Goal: Information Seeking & Learning: Learn about a topic

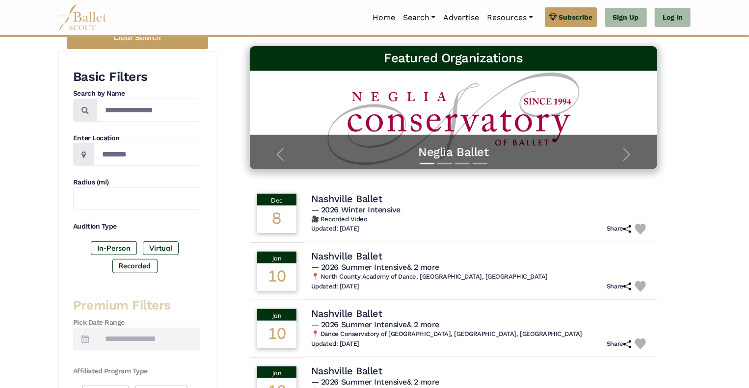
scroll to position [196, 0]
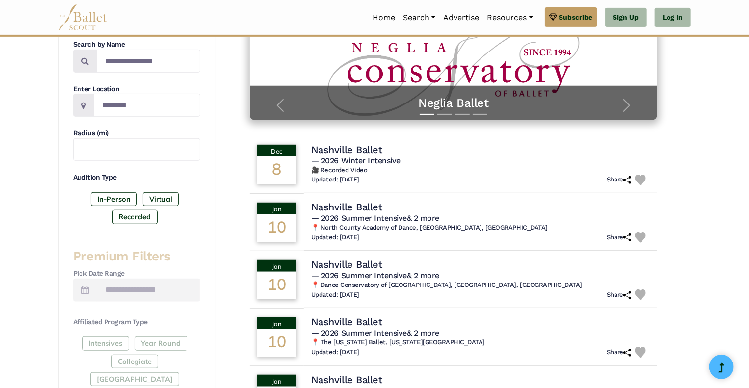
click at [85, 292] on icon at bounding box center [84, 290] width 7 height 8
click at [194, 251] on h3 "Premium Filters" at bounding box center [136, 256] width 127 height 17
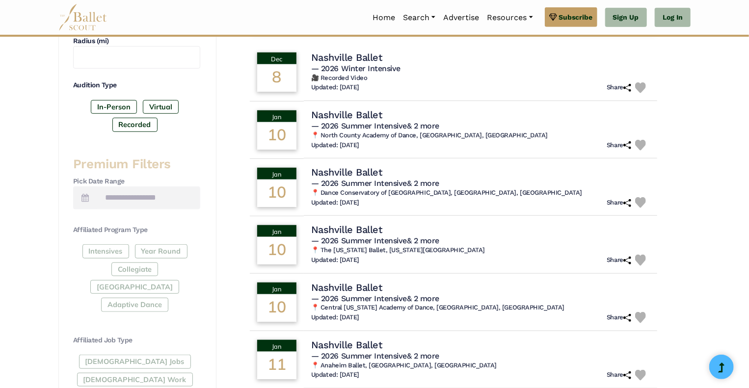
scroll to position [294, 0]
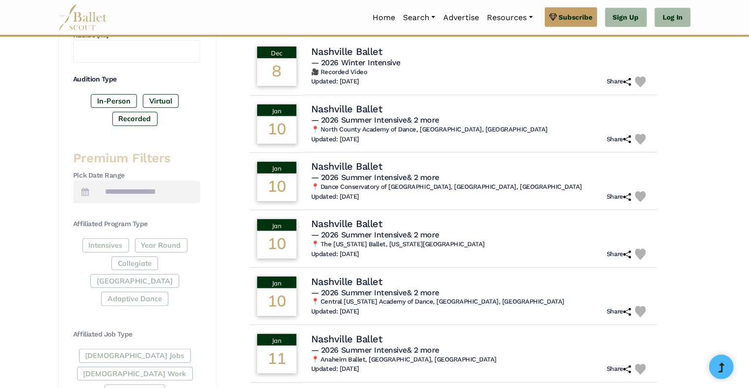
click at [112, 245] on div "Intensives Year Round Collegiate Post High School Adaptive Dance" at bounding box center [136, 274] width 127 height 72
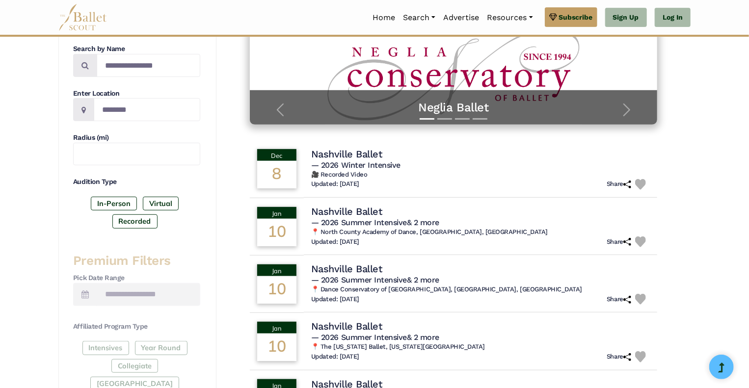
scroll to position [98, 0]
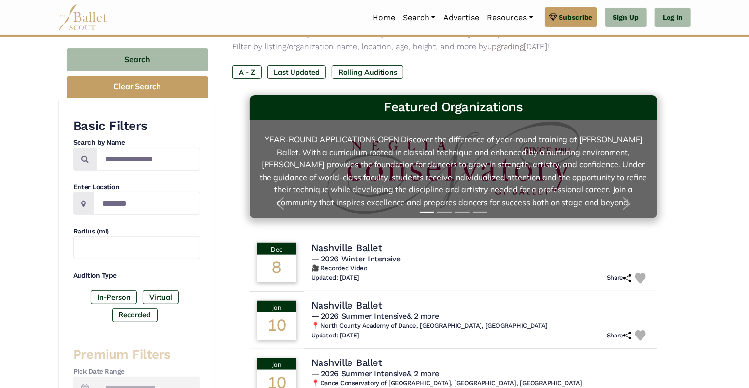
click at [513, 178] on link "Neglia Ballet YEAR-ROUND APPLICATIONS OPEN Discover the difference of year-roun…" at bounding box center [454, 169] width 388 height 79
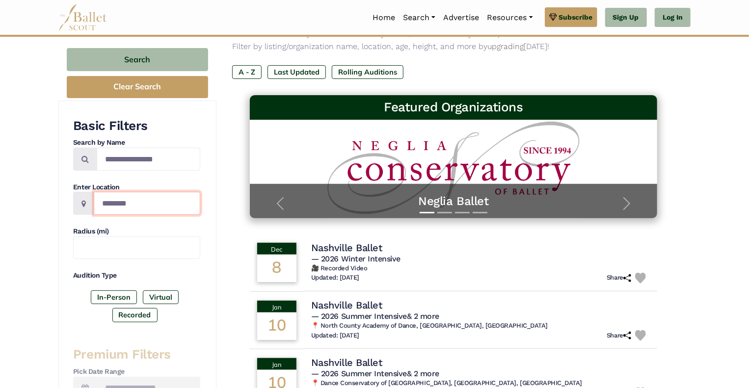
click at [155, 207] on input "Location" at bounding box center [147, 203] width 106 height 23
drag, startPoint x: 113, startPoint y: 158, endPoint x: 145, endPoint y: 160, distance: 31.5
click at [114, 158] on input "**********" at bounding box center [149, 159] width 104 height 23
drag, startPoint x: 170, startPoint y: 160, endPoint x: 103, endPoint y: 155, distance: 67.0
click at [103, 155] on input "**********" at bounding box center [149, 159] width 104 height 23
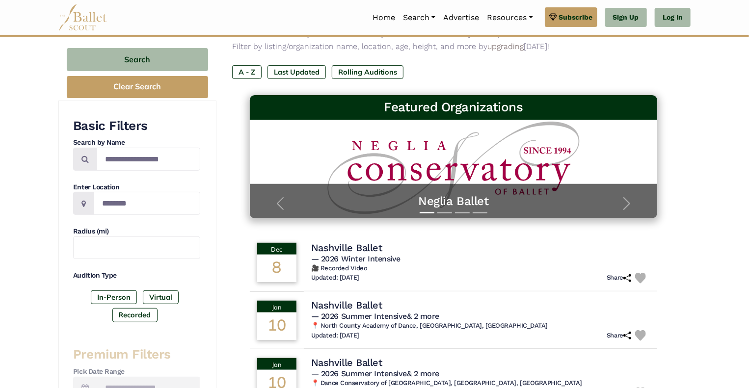
click at [200, 281] on div "Audition Type In-Person Virtual Recorded" at bounding box center [136, 298] width 127 height 55
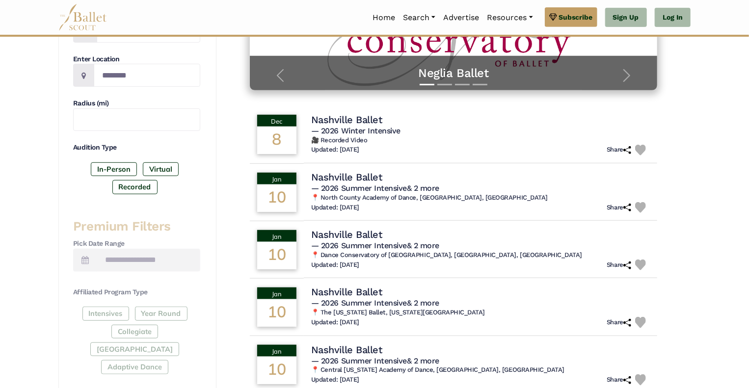
scroll to position [245, 0]
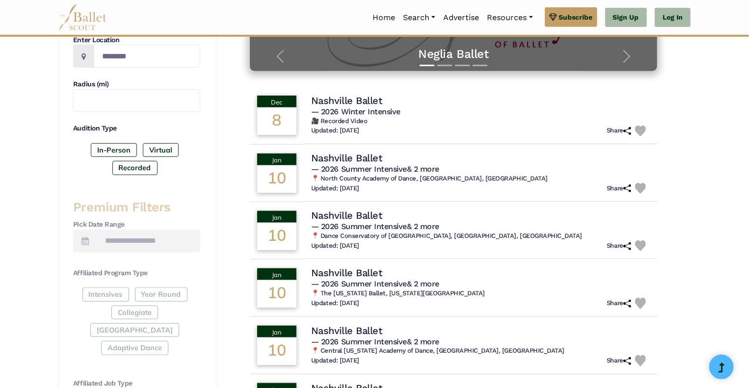
click at [101, 312] on div "Intensives Year Round Collegiate Post High School Adaptive Dance" at bounding box center [136, 324] width 127 height 72
click at [98, 308] on div "Intensives Year Round Collegiate Post High School Adaptive Dance" at bounding box center [136, 324] width 127 height 72
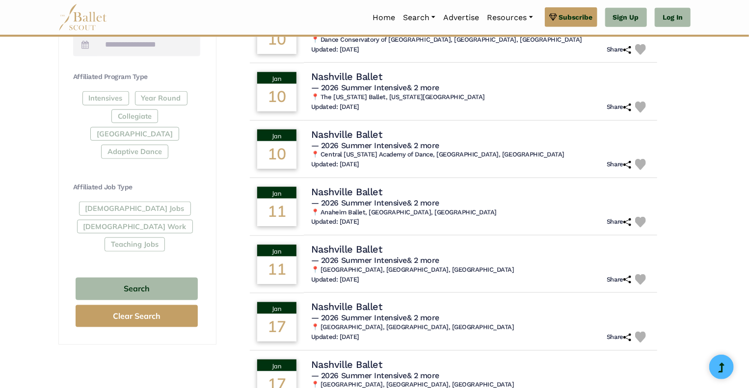
scroll to position [393, 0]
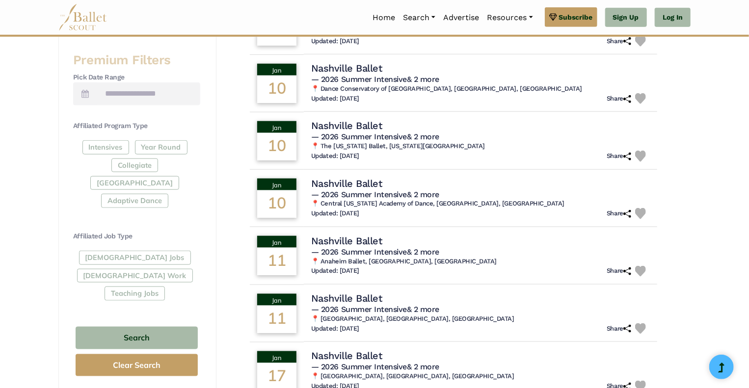
click at [101, 147] on div "Intensives Year Round Collegiate Post High School Adaptive Dance" at bounding box center [136, 176] width 127 height 72
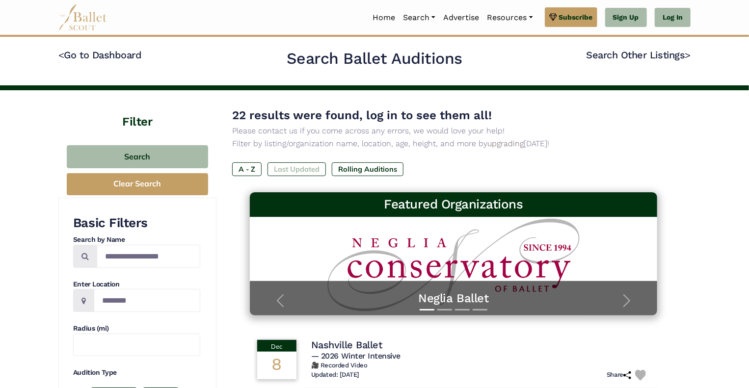
scroll to position [0, 0]
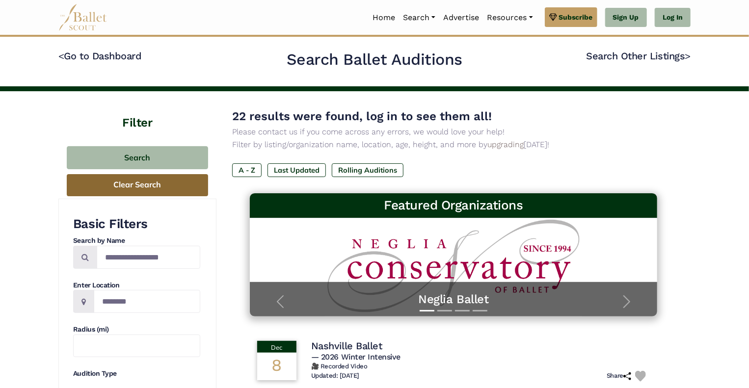
click at [130, 175] on button "Clear Search" at bounding box center [137, 185] width 141 height 22
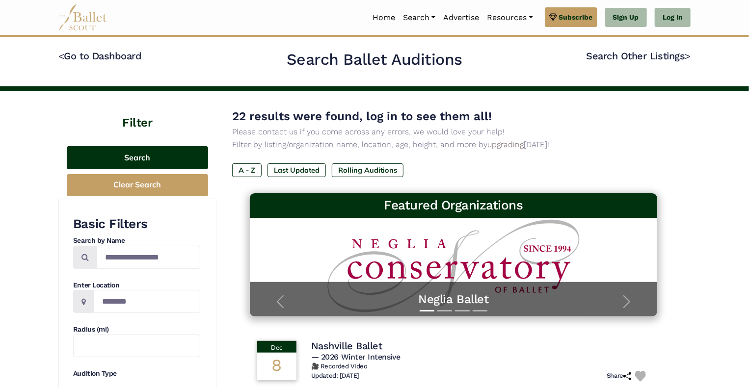
click at [129, 158] on button "Search" at bounding box center [137, 157] width 141 height 23
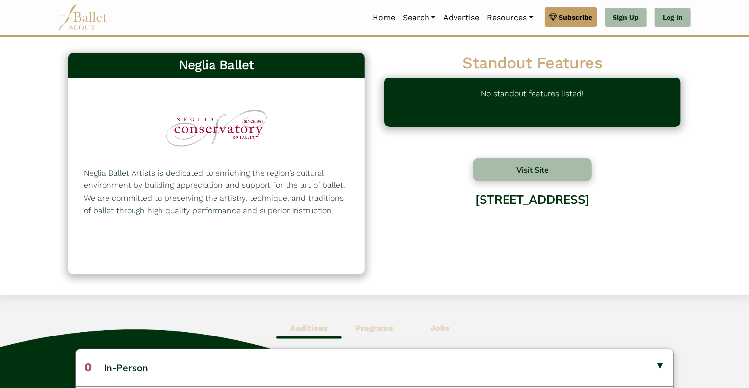
drag, startPoint x: 84, startPoint y: 174, endPoint x: 335, endPoint y: 226, distance: 256.1
click at [335, 226] on div "Neglia Ballet Artists is dedicated to enriching the region’s cultural environme…" at bounding box center [216, 208] width 265 height 82
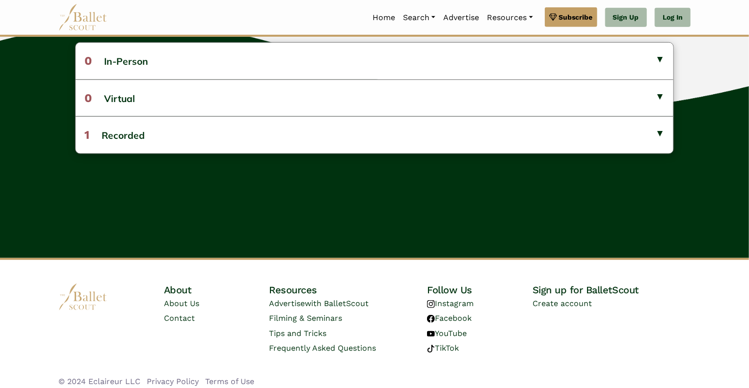
scroll to position [314, 0]
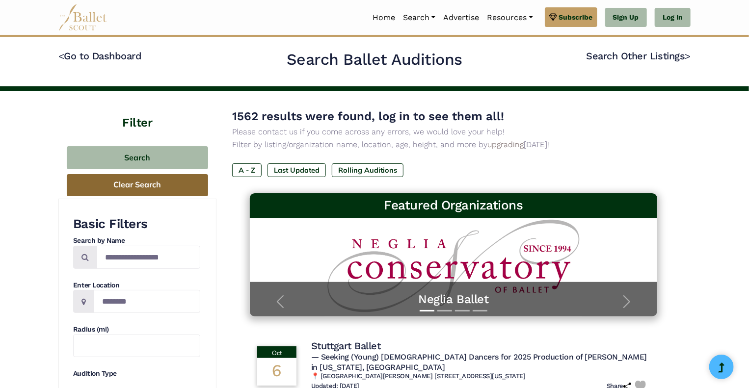
click at [133, 188] on button "Clear Search" at bounding box center [137, 185] width 141 height 22
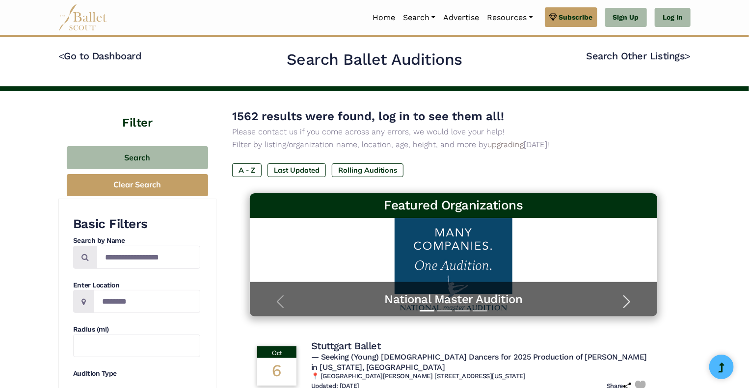
click at [627, 303] on span "button" at bounding box center [627, 302] width 16 height 16
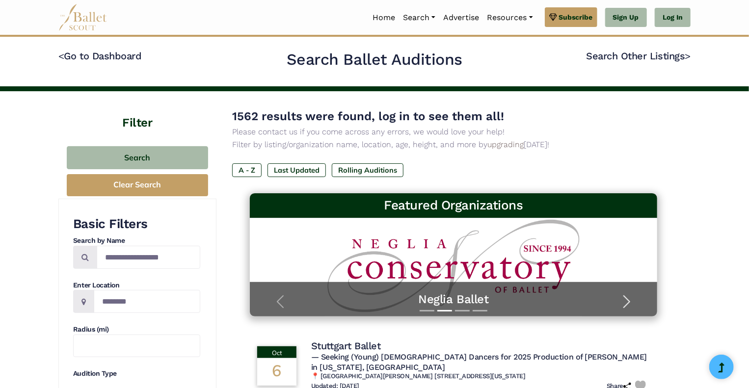
click at [627, 303] on span "button" at bounding box center [627, 302] width 16 height 16
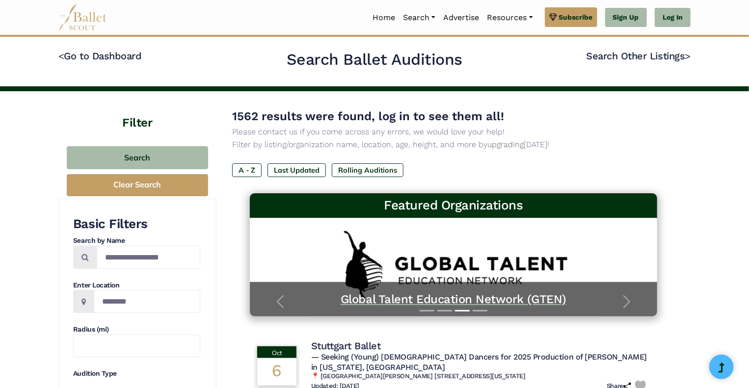
click at [501, 304] on h5 "Global Talent Education Network (GTEN)" at bounding box center [454, 299] width 388 height 15
click at [632, 302] on span "button" at bounding box center [627, 302] width 16 height 16
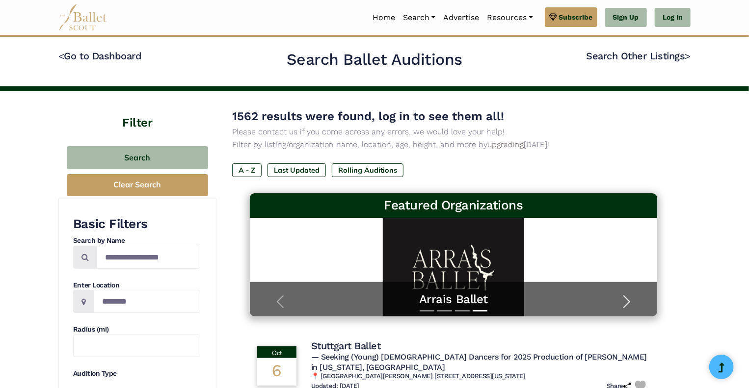
click at [632, 302] on span "button" at bounding box center [627, 302] width 16 height 16
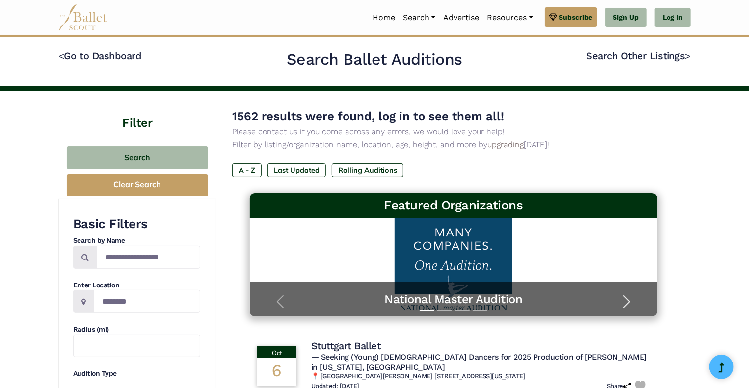
click at [632, 303] on span "button" at bounding box center [627, 302] width 16 height 16
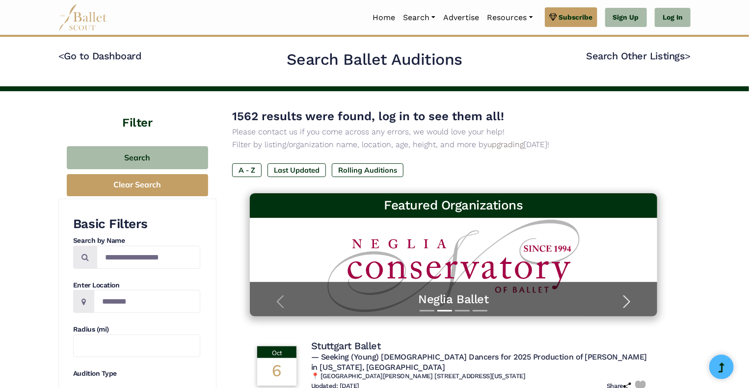
click at [632, 303] on span "button" at bounding box center [627, 302] width 16 height 16
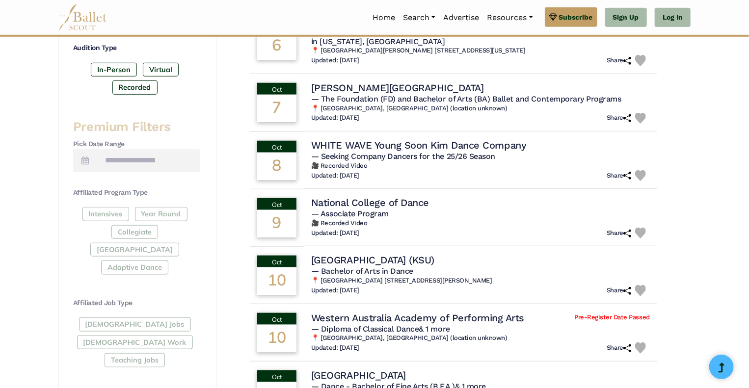
scroll to position [343, 0]
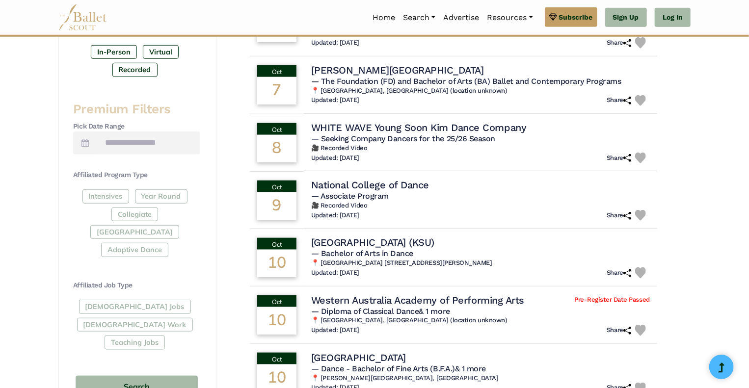
click at [99, 199] on div "Intensives Year Round Collegiate Post High School Adaptive Dance" at bounding box center [136, 225] width 127 height 72
click at [156, 376] on button "Search" at bounding box center [137, 387] width 122 height 23
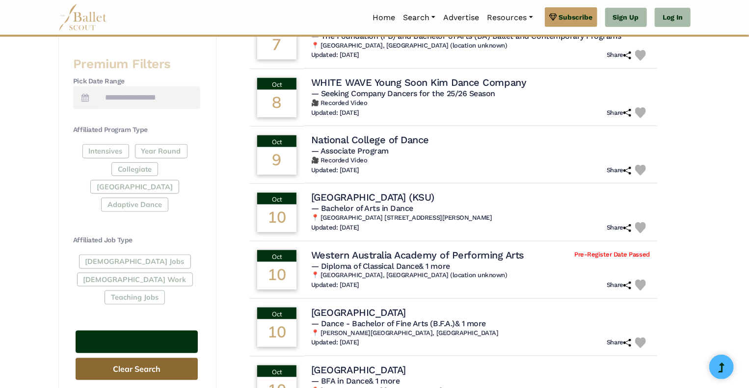
scroll to position [442, 0]
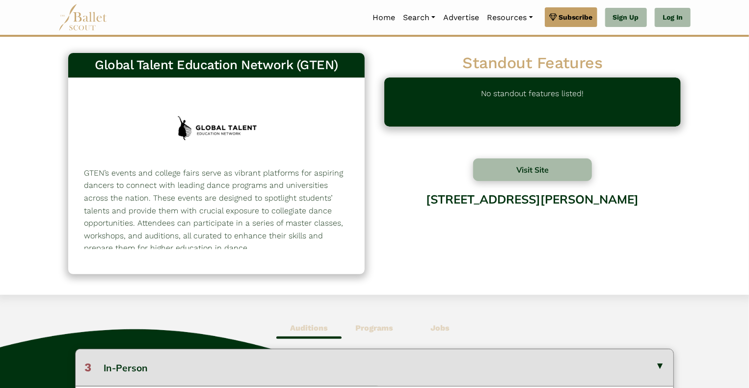
click at [661, 366] on button "3 In-Person" at bounding box center [375, 367] width 598 height 36
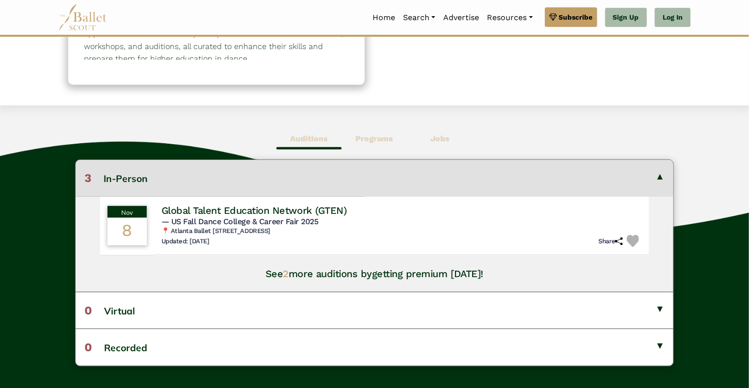
scroll to position [196, 0]
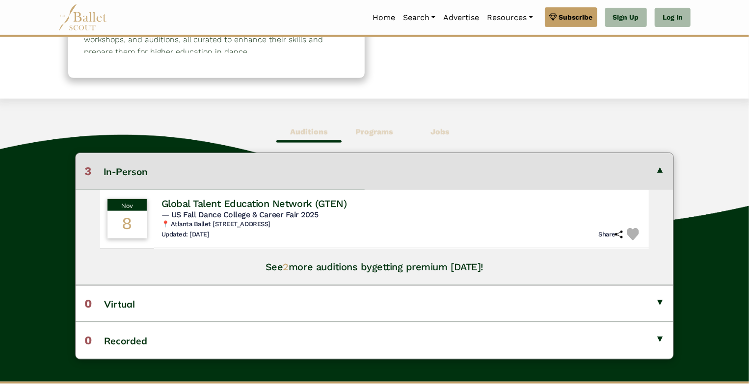
click at [375, 131] on b "Programs" at bounding box center [374, 131] width 38 height 9
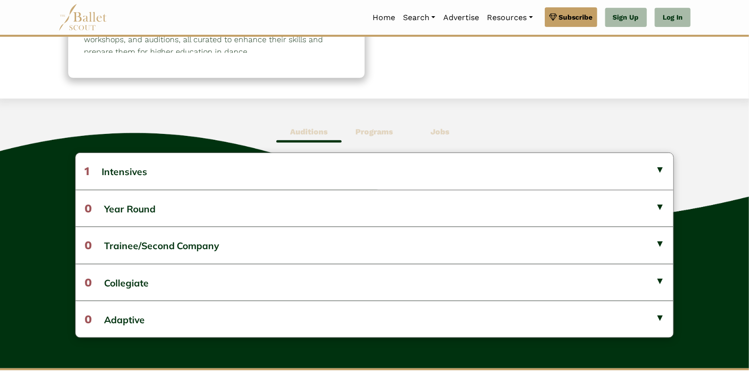
click at [440, 134] on b "Jobs" at bounding box center [439, 131] width 19 height 9
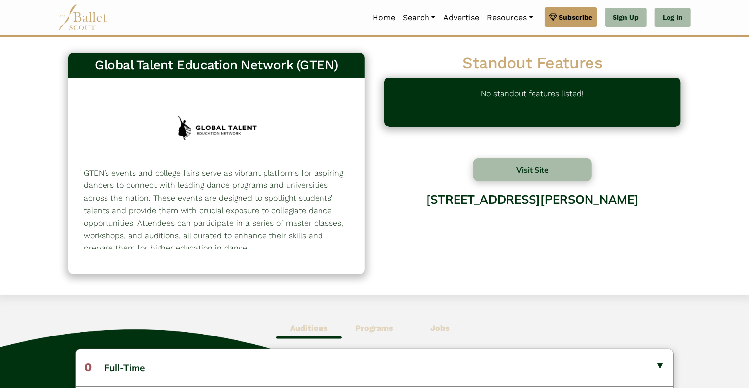
scroll to position [5, 0]
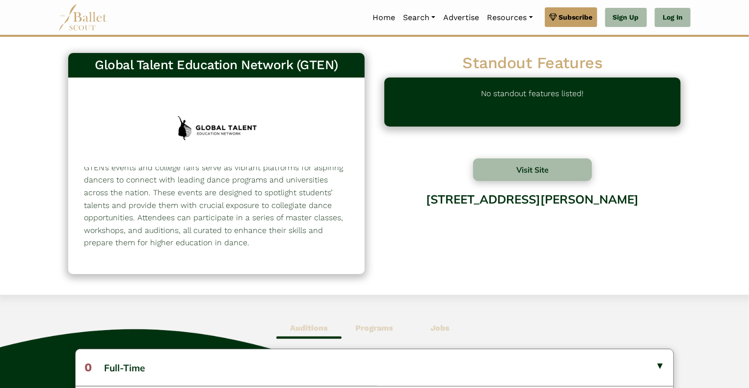
click at [228, 131] on div at bounding box center [216, 129] width 102 height 71
drag, startPoint x: 229, startPoint y: 225, endPoint x: 220, endPoint y: 222, distance: 8.7
click at [228, 223] on p "GTEN’s events and college fairs serve as vibrant platforms for aspiring dancers…" at bounding box center [216, 205] width 265 height 88
click at [224, 125] on div at bounding box center [216, 129] width 102 height 71
click at [524, 96] on p "No standout features listed!" at bounding box center [532, 101] width 103 height 29
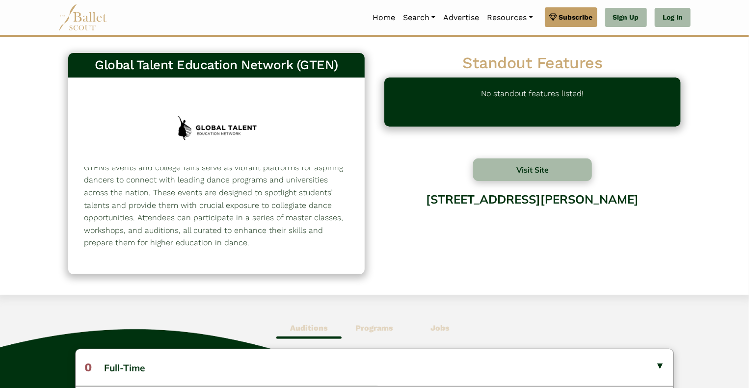
scroll to position [0, 0]
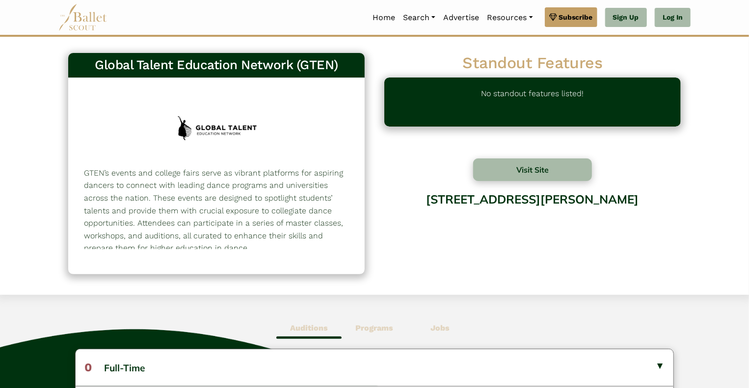
drag, startPoint x: 249, startPoint y: 243, endPoint x: 198, endPoint y: 96, distance: 155.8
click at [198, 96] on div "GTEN’s events and college fairs serve as vibrant platforms for aspiring dancers…" at bounding box center [216, 176] width 296 height 196
click at [97, 61] on h3 "Global Talent Education Network (GTEN)" at bounding box center [216, 65] width 281 height 17
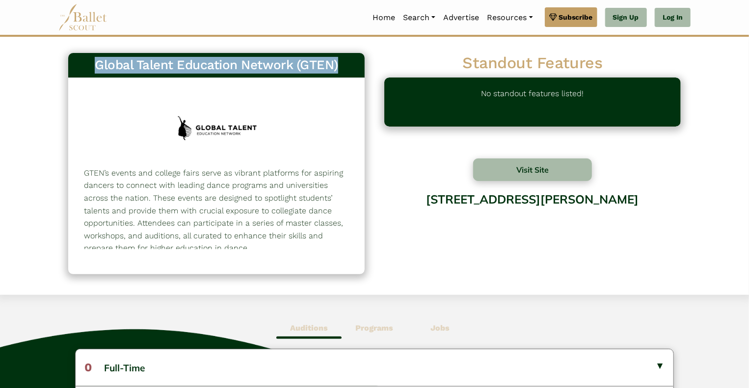
drag, startPoint x: 92, startPoint y: 60, endPoint x: 345, endPoint y: 66, distance: 253.3
click at [345, 66] on h3 "Global Talent Education Network (GTEN)" at bounding box center [216, 65] width 281 height 17
copy h3 "Global Talent Education Network (GTEN)"
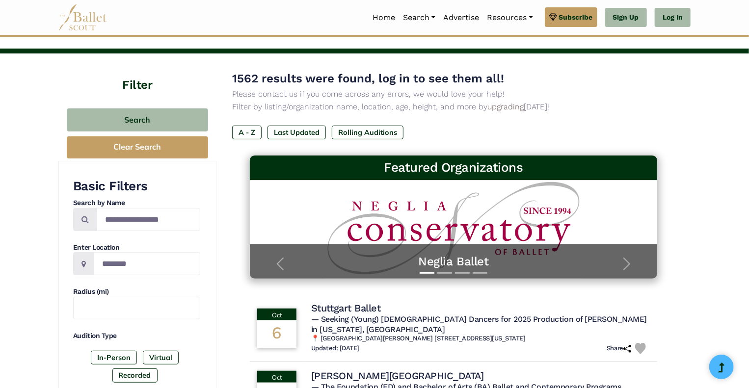
scroll to position [98, 0]
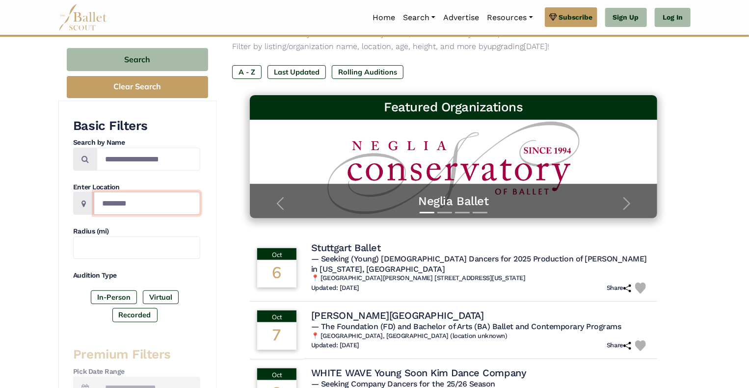
click at [126, 207] on input "Location" at bounding box center [147, 203] width 106 height 23
click at [85, 203] on icon at bounding box center [83, 204] width 4 height 8
click at [110, 200] on input "Location" at bounding box center [147, 203] width 106 height 23
click at [115, 161] on input "Search by names..." at bounding box center [149, 159] width 104 height 23
click at [109, 208] on input "Location" at bounding box center [147, 203] width 106 height 23
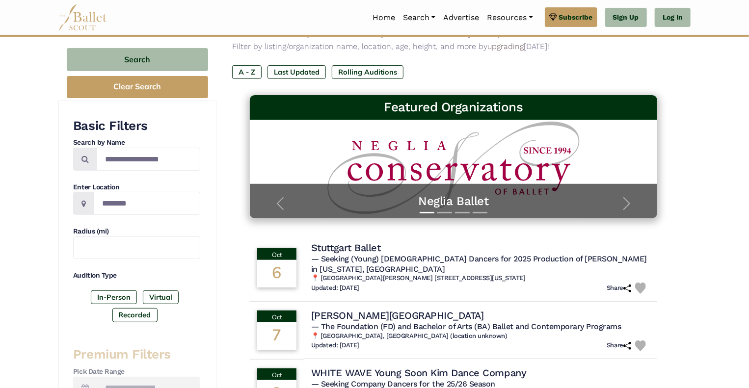
click at [87, 206] on span at bounding box center [83, 203] width 21 height 23
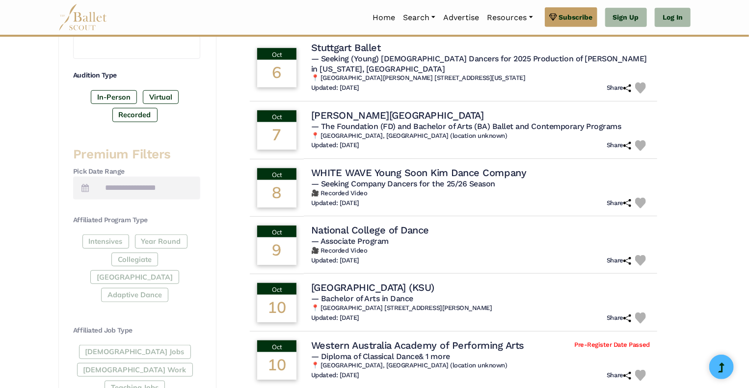
scroll to position [294, 0]
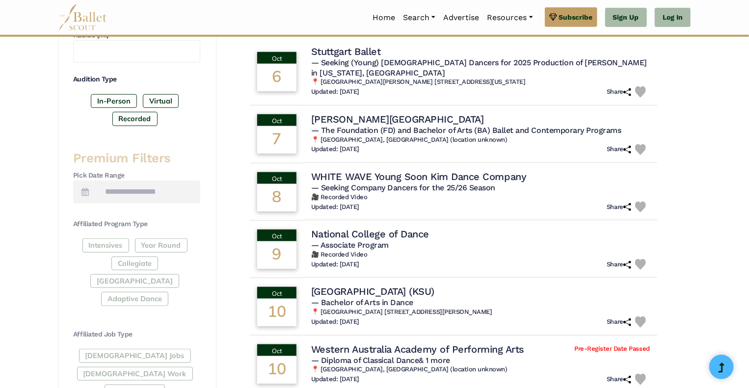
click at [110, 247] on div "Intensives Year Round Collegiate Post High School Adaptive Dance" at bounding box center [136, 274] width 127 height 72
click at [154, 243] on div "Intensives Year Round Collegiate Post High School Adaptive Dance" at bounding box center [136, 274] width 127 height 72
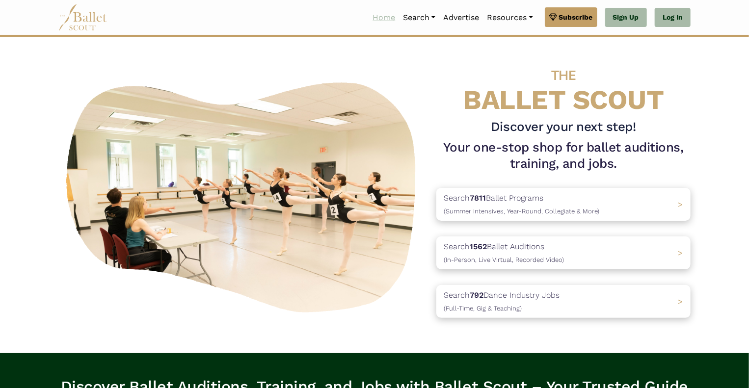
click at [379, 21] on link "Home" at bounding box center [383, 17] width 30 height 21
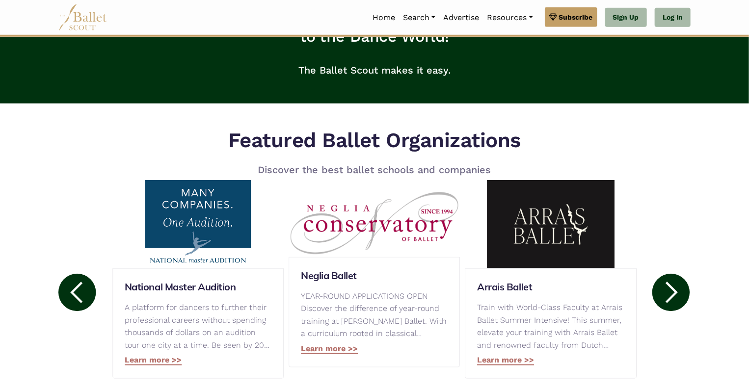
scroll to position [294, 0]
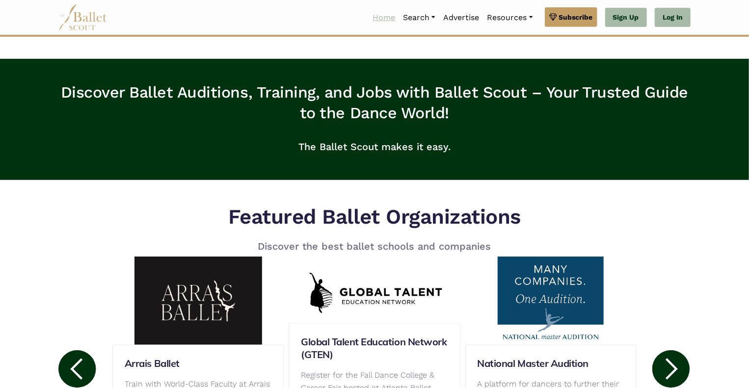
click at [387, 17] on link "Home" at bounding box center [383, 17] width 30 height 21
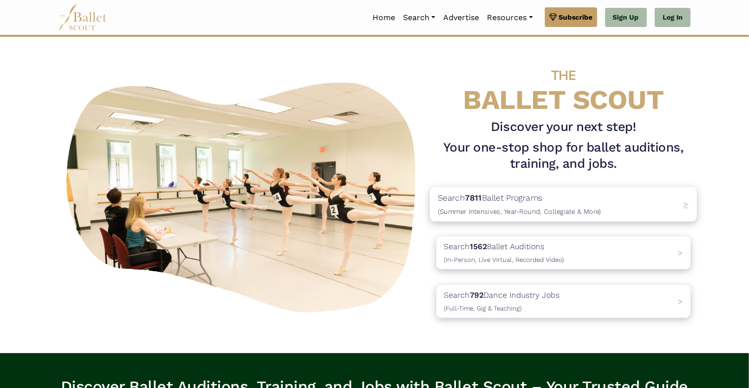
click at [514, 198] on p "Search 7811 Ballet Programs (Summer Intensives, Year-Round, Collegiate & More)" at bounding box center [519, 204] width 163 height 26
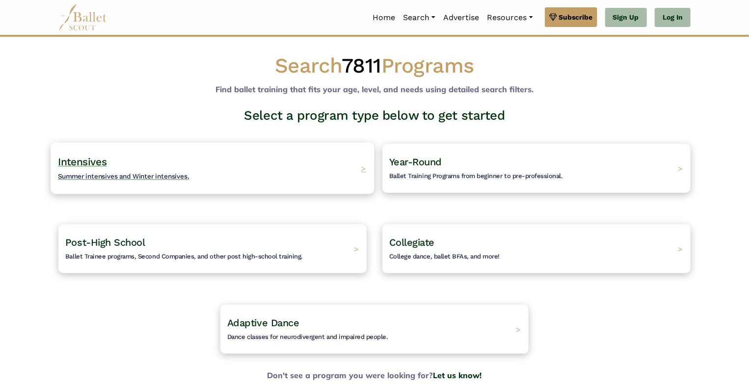
click at [92, 179] on span "Summer intensives and Winter intensives." at bounding box center [124, 176] width 132 height 8
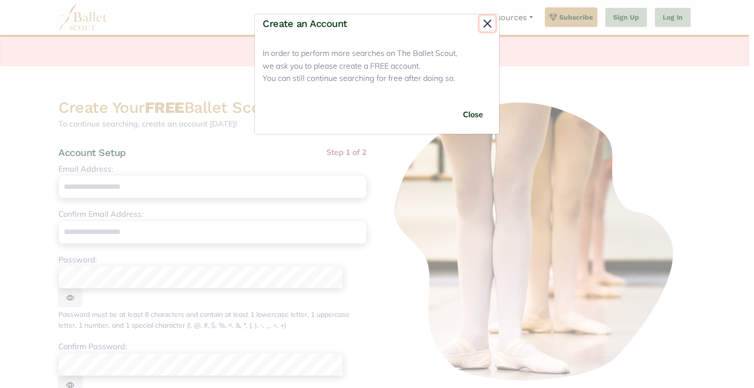
click at [481, 21] on button "Close" at bounding box center [487, 24] width 16 height 16
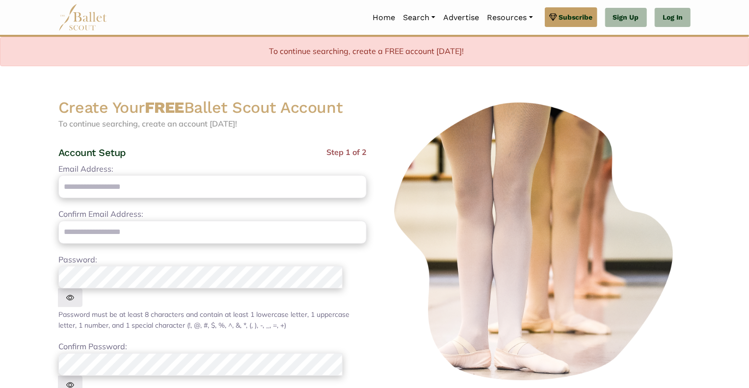
click at [386, 131] on img at bounding box center [536, 242] width 308 height 289
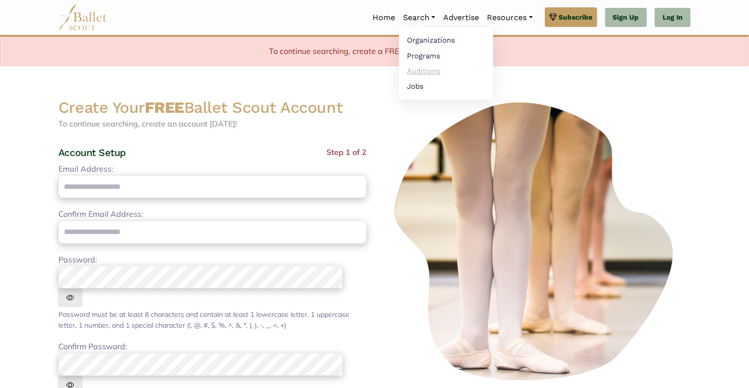
click at [420, 71] on link "Auditions" at bounding box center [446, 70] width 94 height 15
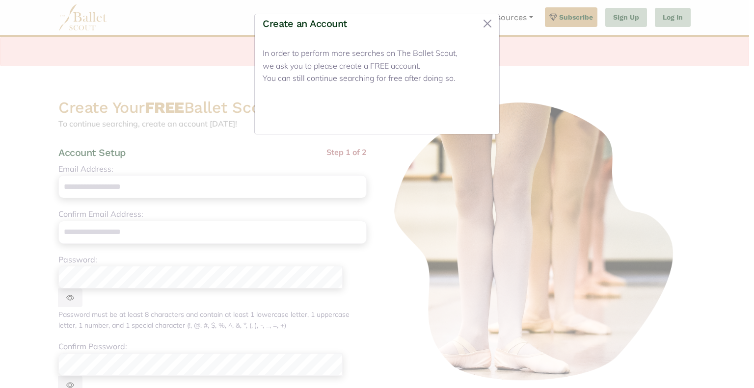
click at [474, 111] on button "Close" at bounding box center [472, 114] width 37 height 23
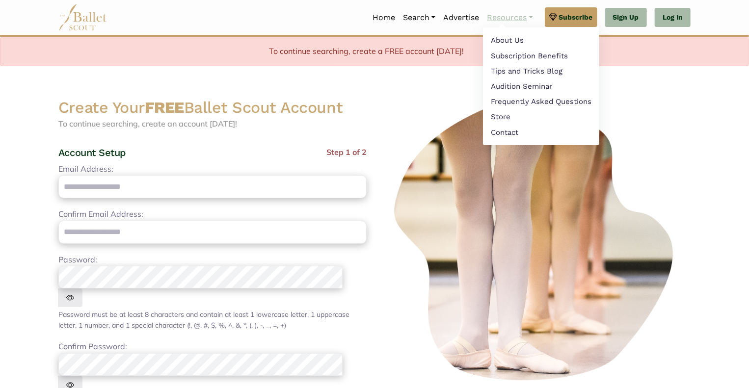
click at [507, 11] on link "Resources" at bounding box center [509, 17] width 53 height 21
click at [506, 18] on link "Resources" at bounding box center [509, 17] width 53 height 21
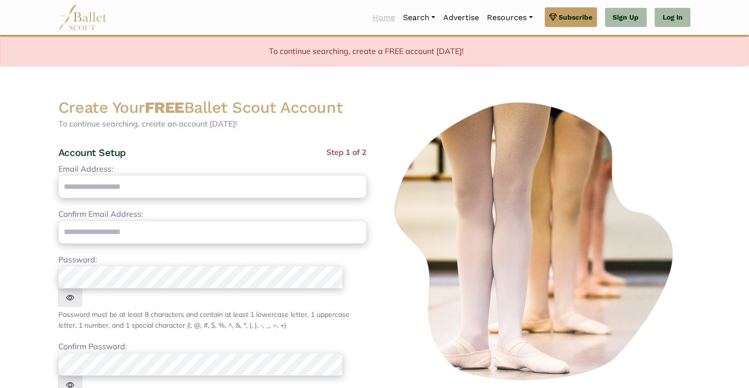
click at [375, 17] on link "Home" at bounding box center [383, 17] width 30 height 21
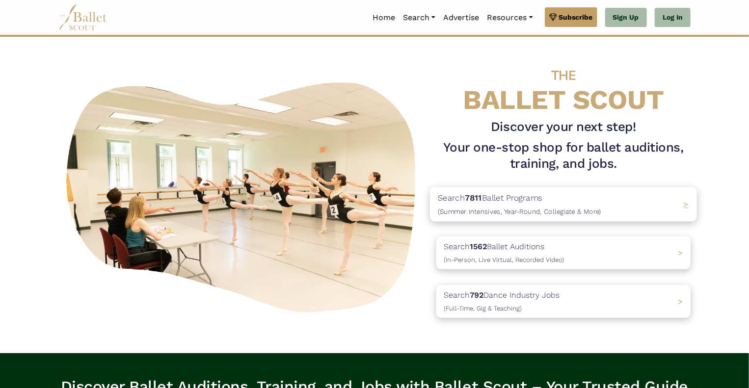
click at [506, 202] on p "Search 7811 Ballet Programs (Summer Intensives, Year-Round, Collegiate & More)" at bounding box center [519, 204] width 163 height 26
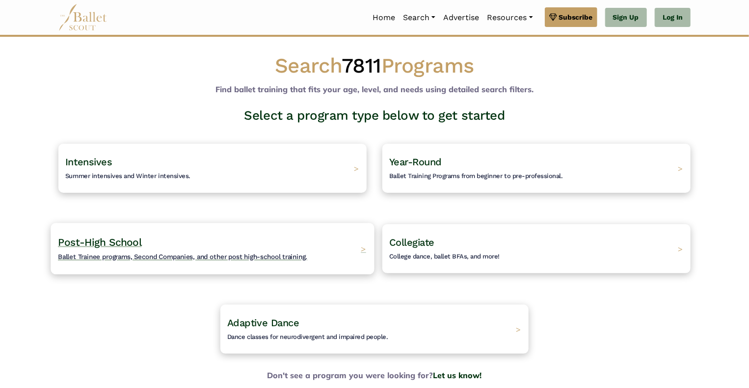
click at [204, 261] on h4 "Post-High School Ballet Trainee programs, Second Companies, and other post high…" at bounding box center [182, 249] width 249 height 27
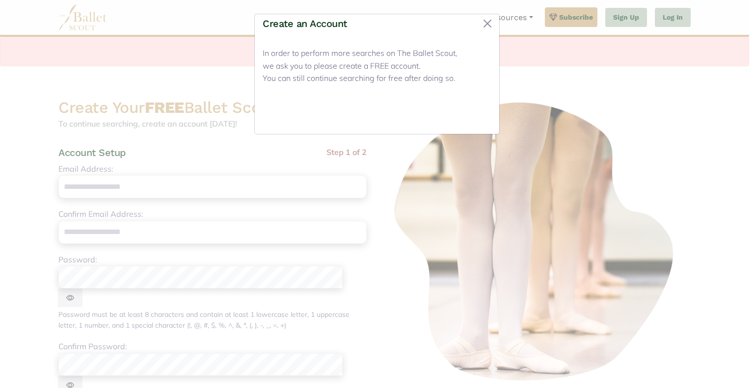
click at [481, 117] on button "Close" at bounding box center [472, 114] width 37 height 23
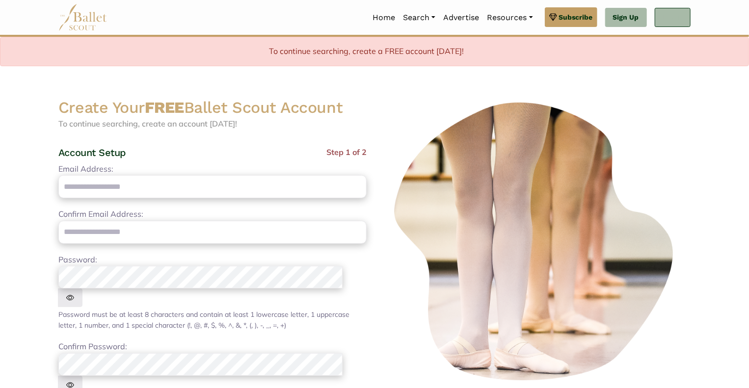
click at [678, 18] on link "Log In" at bounding box center [673, 18] width 36 height 20
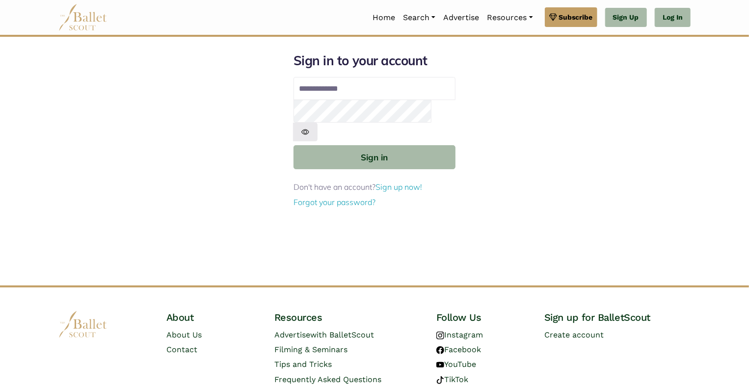
click at [341, 86] on input "Email address" at bounding box center [374, 89] width 162 height 24
type input "**********"
click at [369, 89] on input "**********" at bounding box center [374, 89] width 162 height 24
click at [317, 123] on img at bounding box center [305, 132] width 25 height 18
click at [525, 112] on div "**********" at bounding box center [375, 169] width 648 height 233
